Goal: Check status: Check status

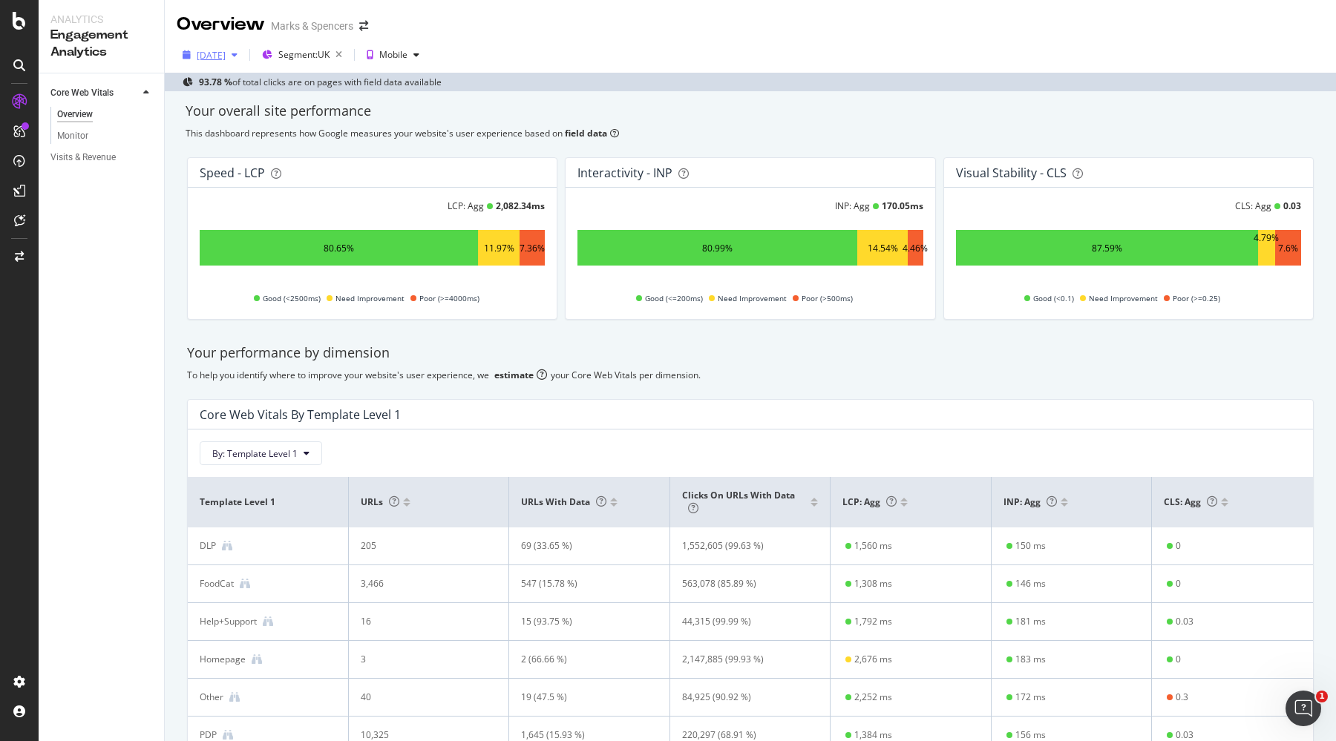
click at [214, 56] on div "[DATE]" at bounding box center [211, 55] width 29 height 13
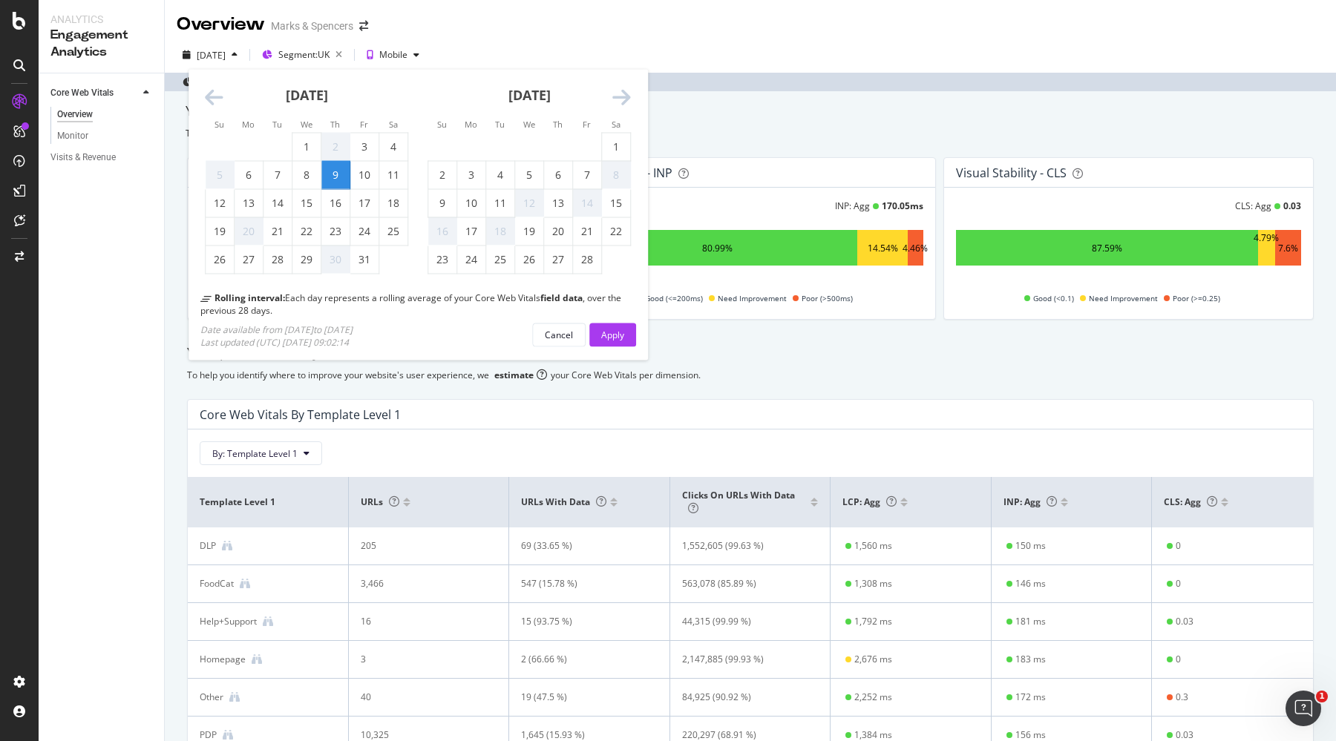
click at [611, 96] on div "[DATE]" at bounding box center [528, 101] width 203 height 63
click at [643, 88] on div "[DATE] 1 2 3 4 5 6 7 8 9 10 11 12 13 14 15 16 17 18 19 20 21 22 23 24 25 26 27 …" at bounding box center [640, 186] width 890 height 233
click at [627, 95] on icon "Move forward to switch to the next month." at bounding box center [621, 98] width 19 height 21
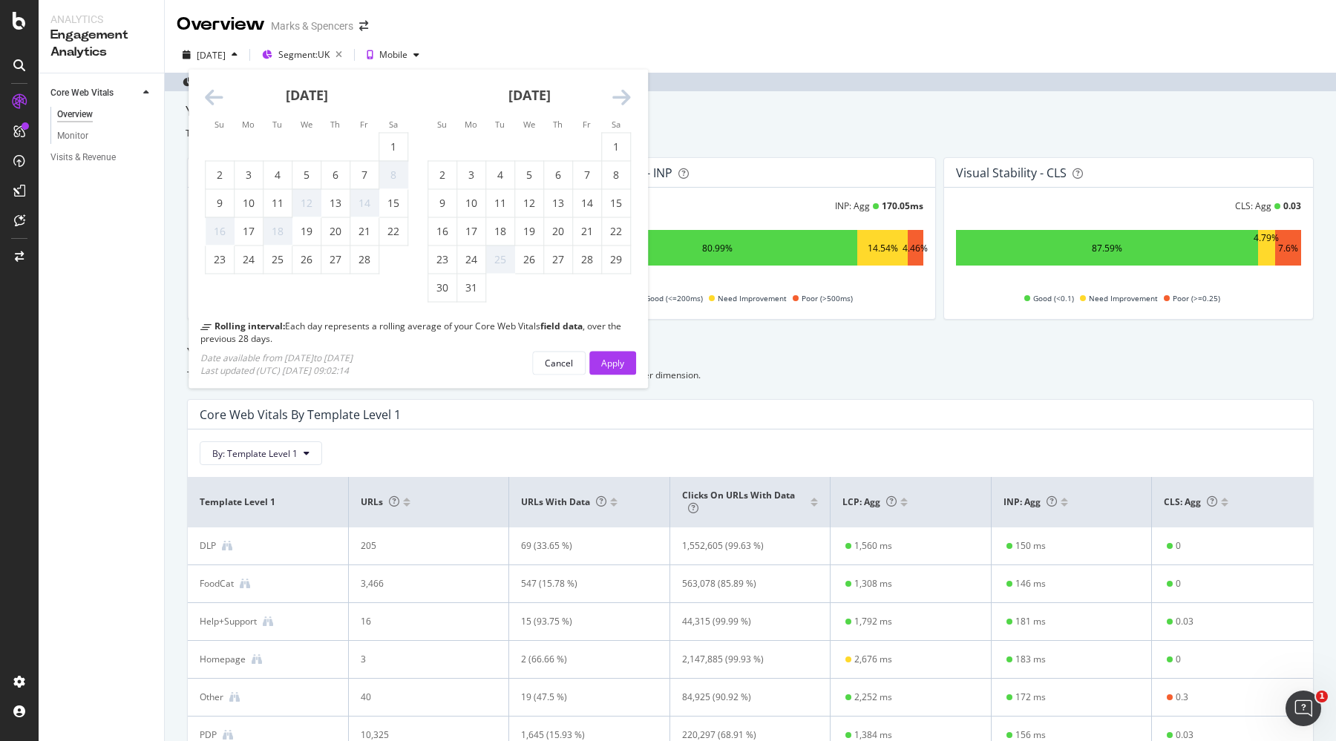
click at [627, 95] on icon "Move forward to switch to the next month." at bounding box center [621, 98] width 19 height 21
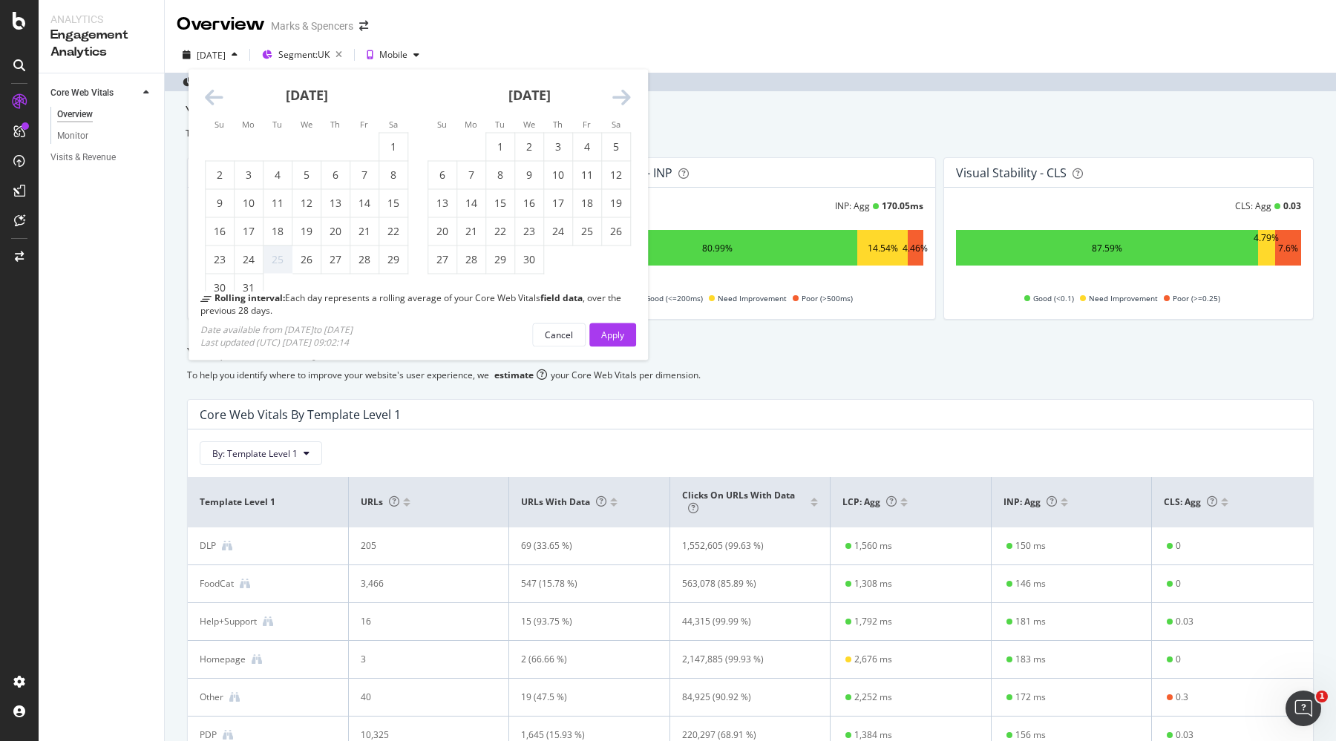
click at [627, 95] on icon "Move forward to switch to the next month." at bounding box center [621, 98] width 19 height 21
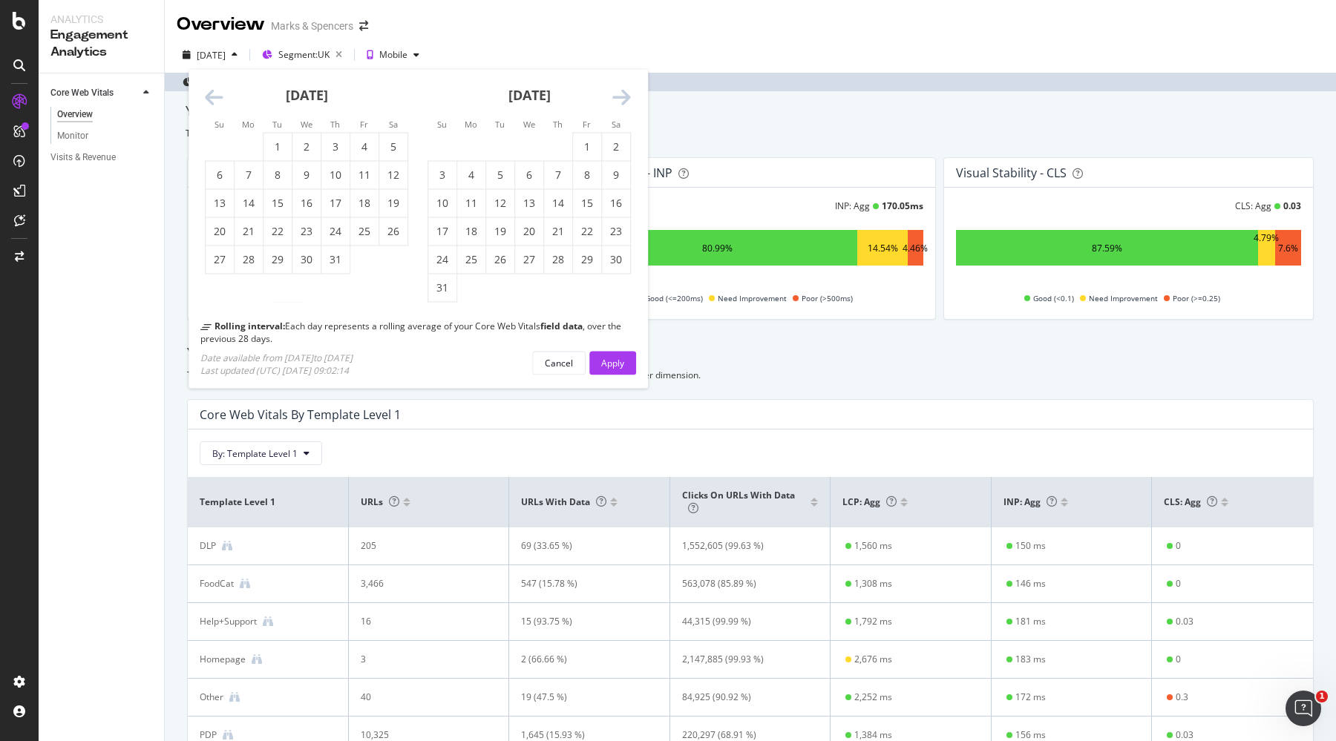
click at [627, 95] on icon "Move forward to switch to the next month." at bounding box center [621, 98] width 19 height 21
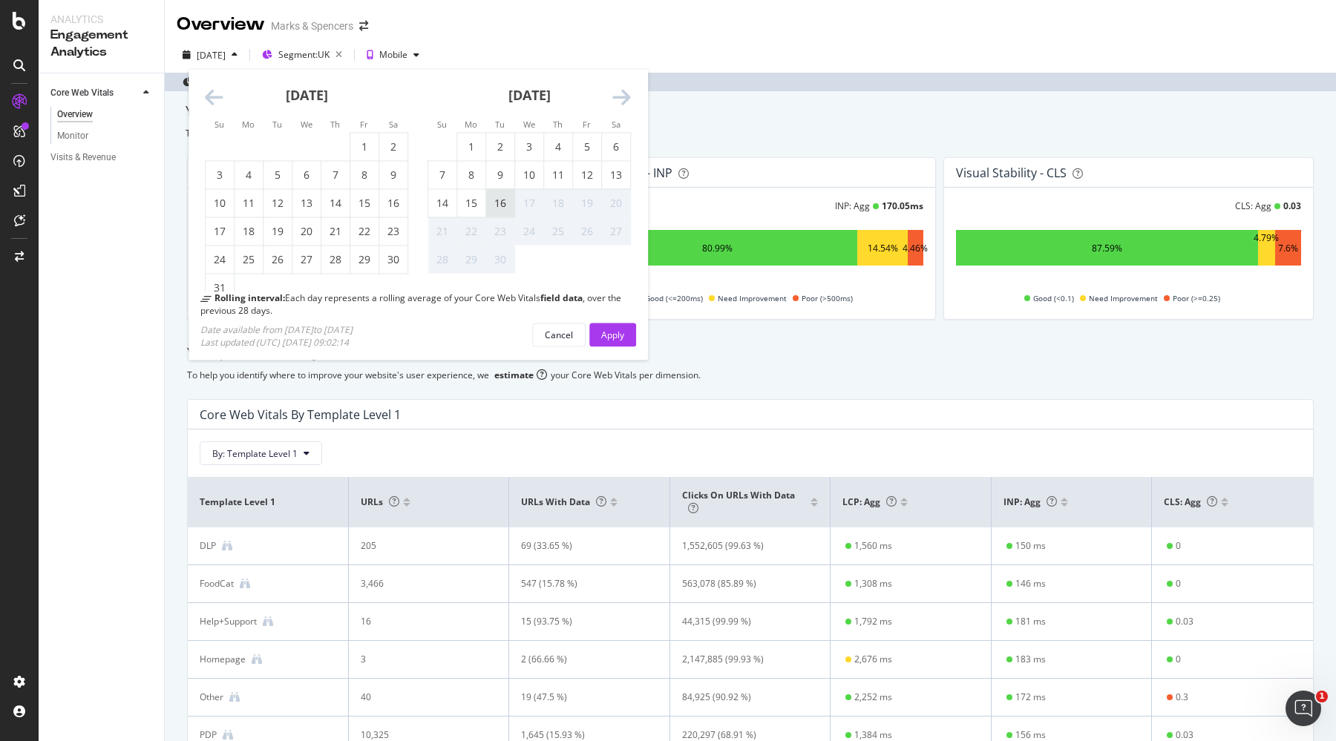
click at [490, 212] on div "16" at bounding box center [500, 202] width 28 height 27
click at [596, 341] on button "Apply" at bounding box center [612, 335] width 47 height 24
